Goal: Transaction & Acquisition: Purchase product/service

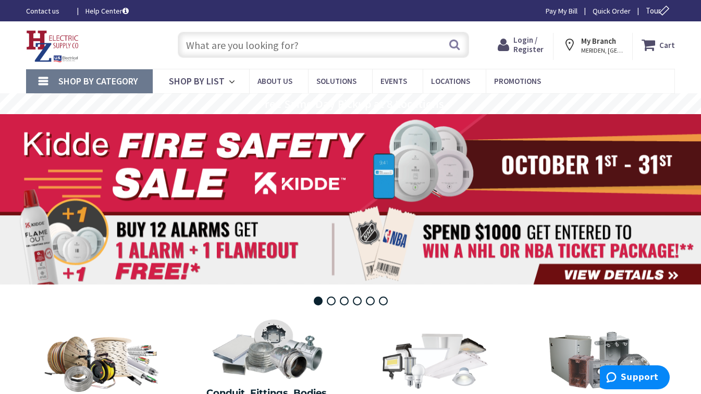
click at [604, 43] on strong "My Branch" at bounding box center [598, 41] width 35 height 10
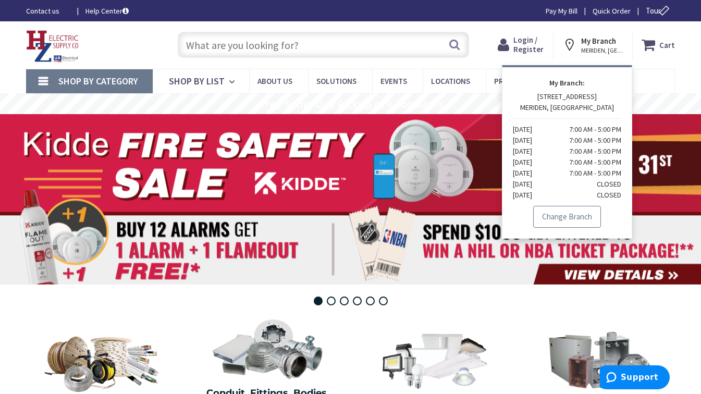
click at [566, 215] on link "Change Branch" at bounding box center [567, 217] width 68 height 22
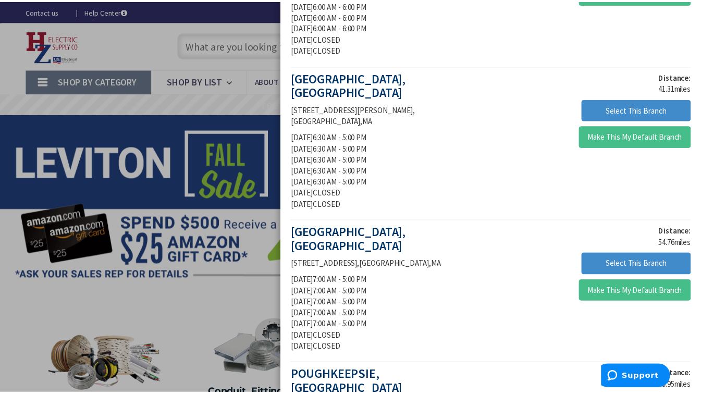
scroll to position [421, 0]
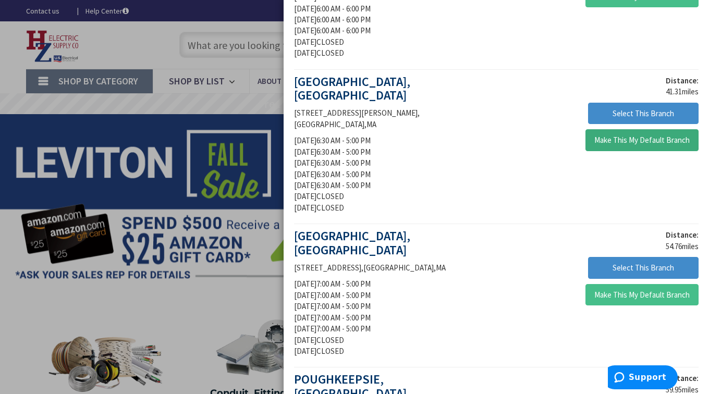
click at [627, 129] on button "Make This My Default Branch" at bounding box center [641, 140] width 113 height 22
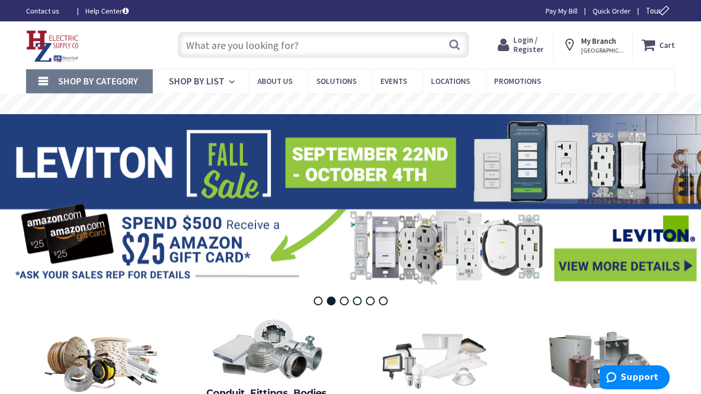
click at [278, 46] on input "text" at bounding box center [323, 45] width 291 height 26
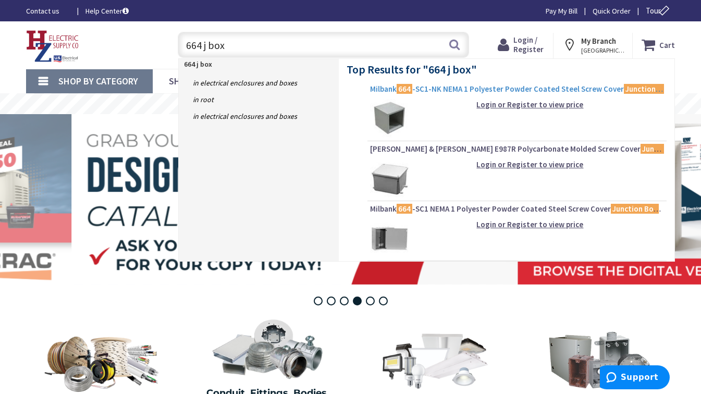
type input "664 j box"
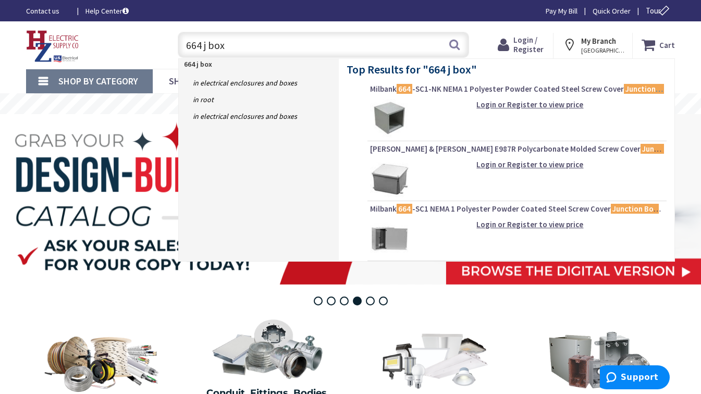
click at [441, 89] on span "Milbank 664 -SC1-NK NEMA 1 Polyester Powder Coated Steel Screw Cover Junction B…" at bounding box center [517, 89] width 294 height 10
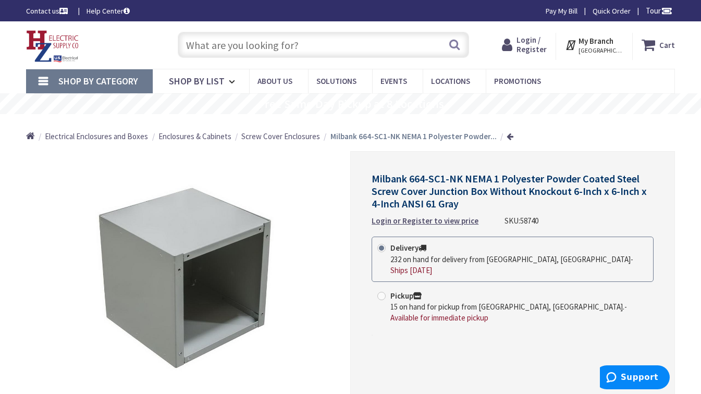
click at [264, 47] on input "text" at bounding box center [323, 45] width 291 height 26
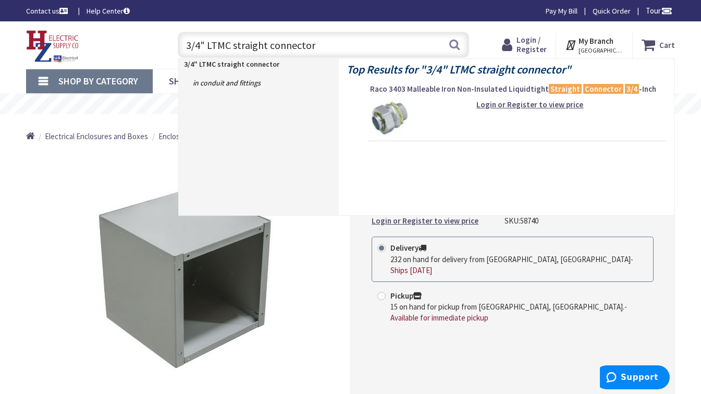
click at [266, 46] on input "3/4" LTMC straight connector" at bounding box center [323, 45] width 291 height 26
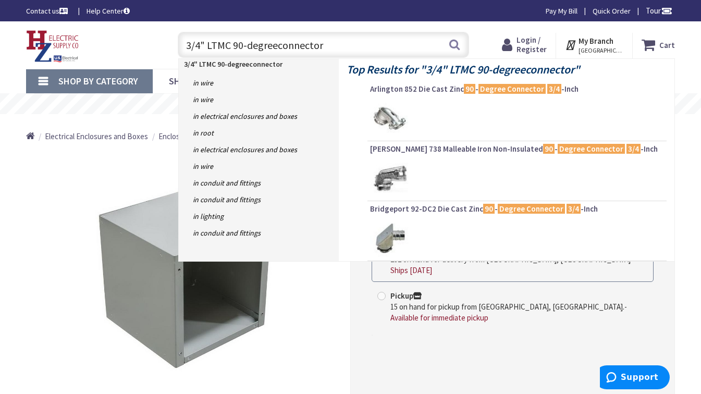
type input "3/4" LTMC 90-degree connector"
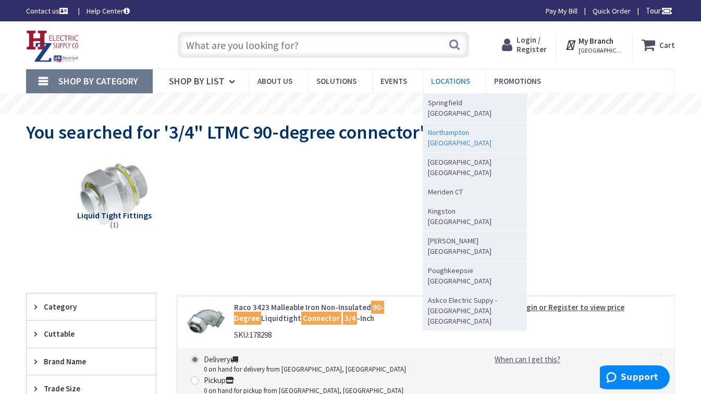
click at [445, 127] on span "Northampton [GEOGRAPHIC_DATA]" at bounding box center [472, 137] width 89 height 21
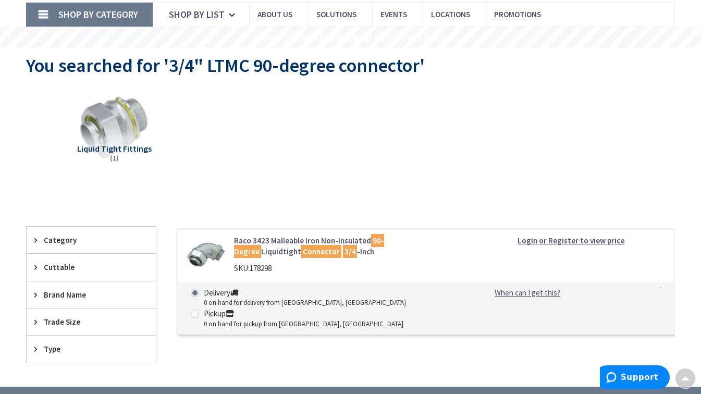
scroll to position [69, 0]
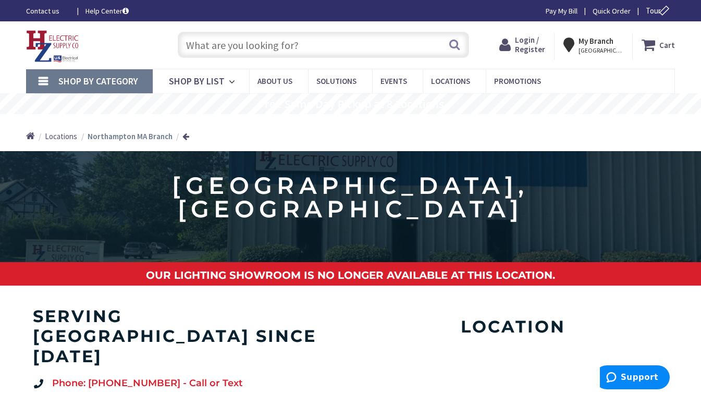
click at [356, 49] on input "text" at bounding box center [323, 45] width 291 height 26
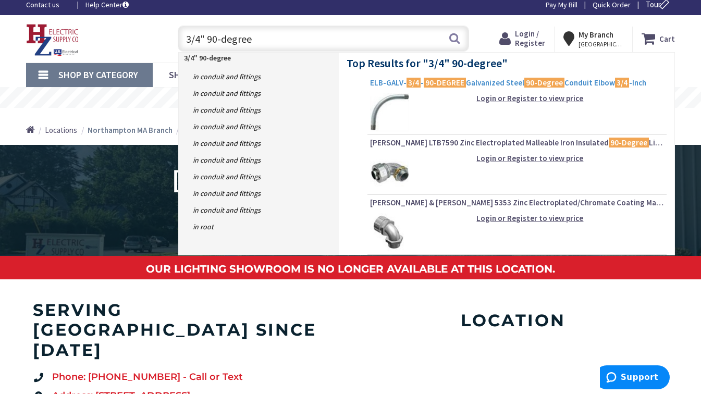
scroll to position [4, 0]
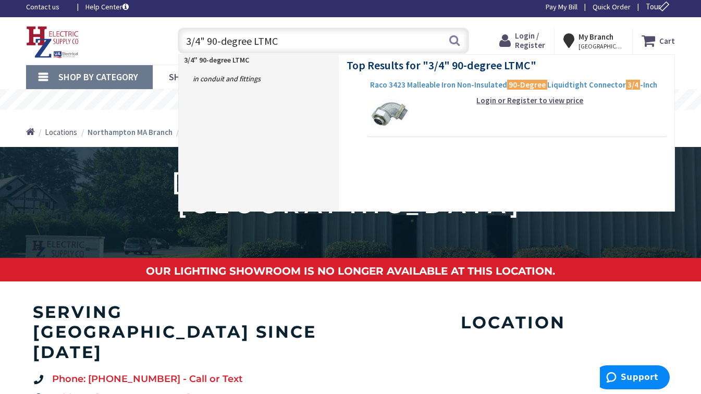
type input "3/4" 90-degree LTMC"
click at [415, 86] on span "Raco 3423 Malleable Iron Non-Insulated 90-Degree Liquidtight Connector 3/4 -Inch" at bounding box center [517, 85] width 294 height 10
